Goal: Information Seeking & Learning: Learn about a topic

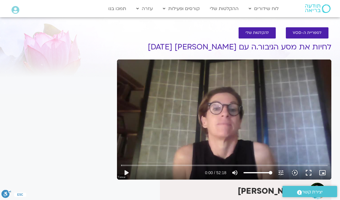
click at [256, 34] on span "להקלטות שלי" at bounding box center [256, 33] width 23 height 4
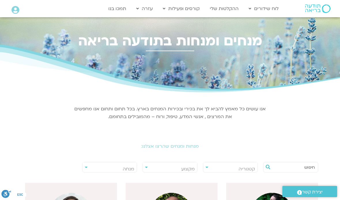
scroll to position [25, 0]
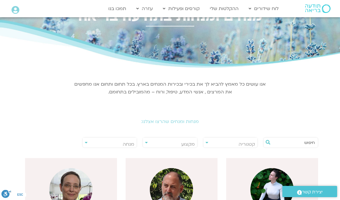
click at [88, 142] on span "מנחה" at bounding box center [110, 144] width 54 height 13
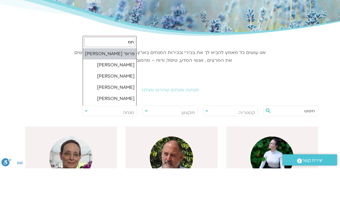
type input "[PERSON_NAME]"
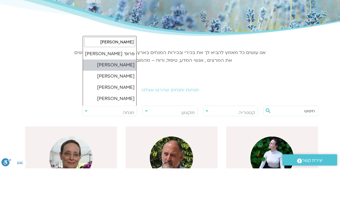
select select "******"
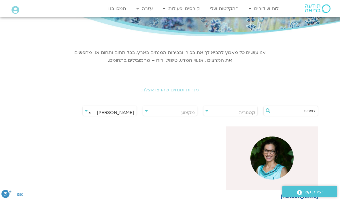
click at [273, 157] on img at bounding box center [271, 158] width 43 height 43
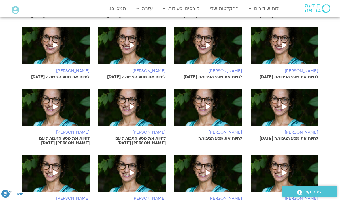
scroll to position [234, 0]
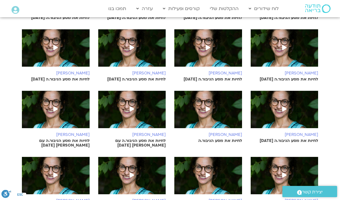
click at [208, 107] on icon at bounding box center [208, 109] width 5 height 5
